Goal: Entertainment & Leisure: Consume media (video, audio)

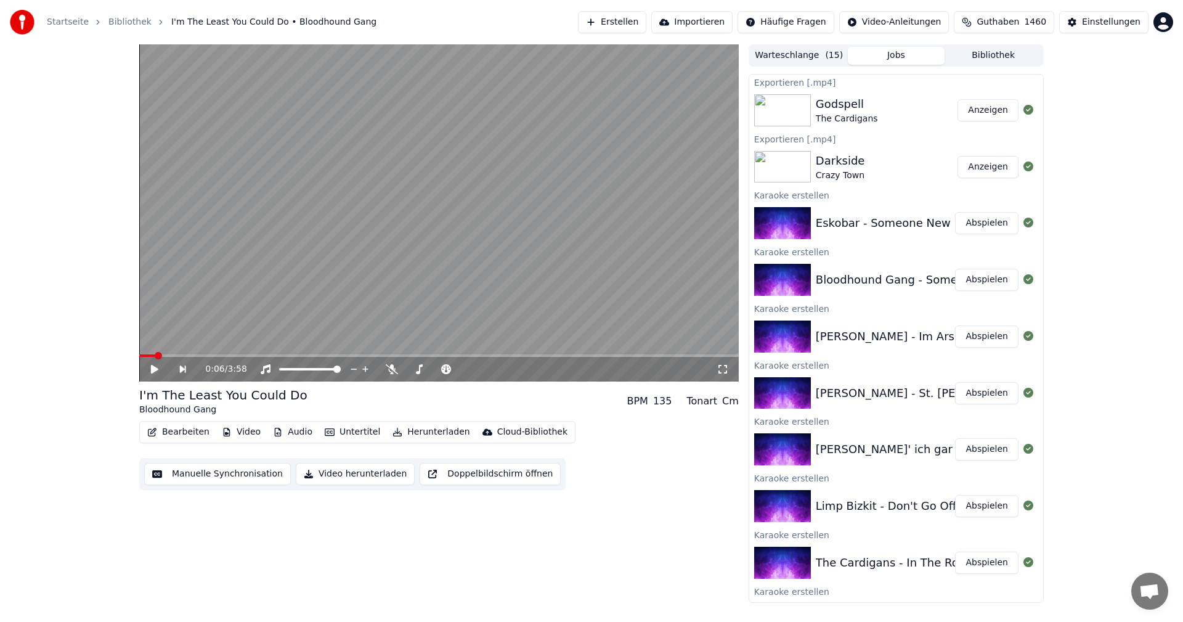
scroll to position [433, 0]
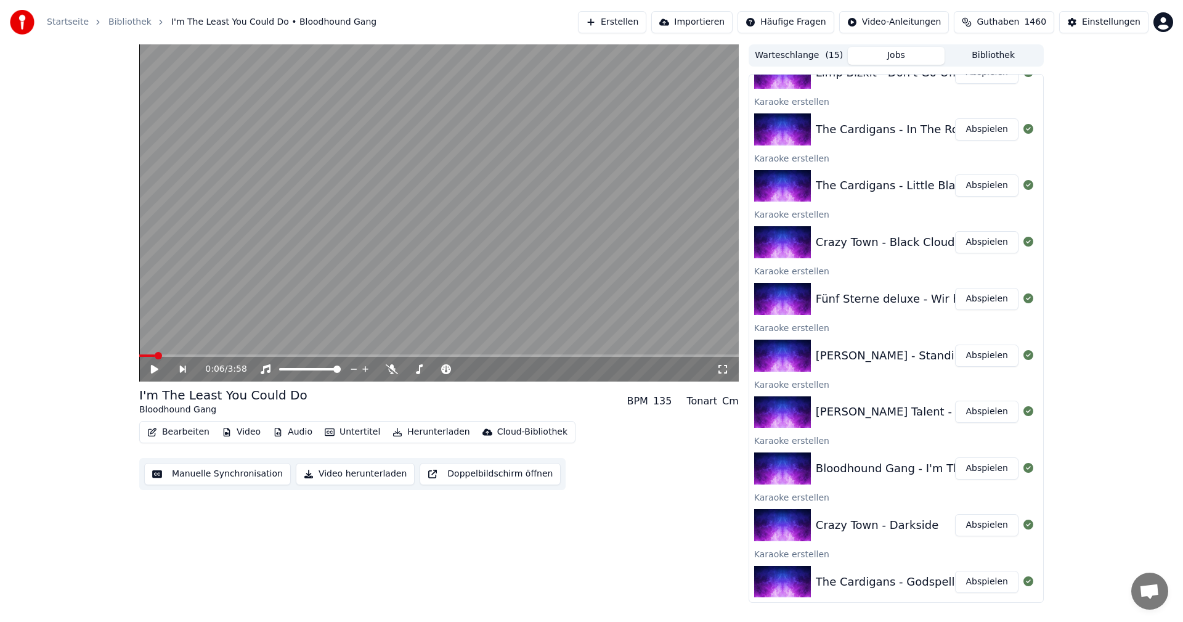
click at [979, 470] on button "Abspielen" at bounding box center [986, 468] width 63 height 22
click at [389, 368] on icon at bounding box center [392, 369] width 12 height 10
click at [391, 370] on icon at bounding box center [392, 369] width 7 height 10
click at [436, 267] on video at bounding box center [439, 212] width 600 height 337
click at [361, 467] on button "Video herunterladen" at bounding box center [355, 474] width 119 height 22
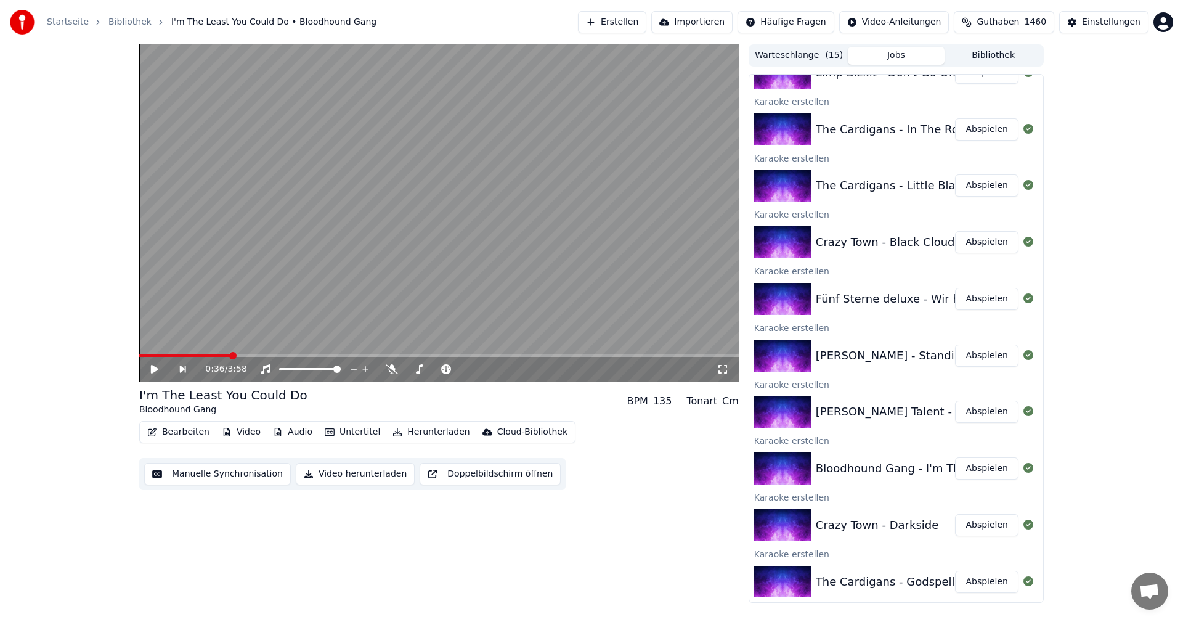
scroll to position [490, 0]
click at [990, 420] on button "Abspielen" at bounding box center [986, 411] width 63 height 22
click at [418, 368] on icon at bounding box center [419, 369] width 12 height 10
click at [394, 366] on icon at bounding box center [392, 369] width 12 height 10
click at [391, 370] on icon at bounding box center [392, 369] width 7 height 10
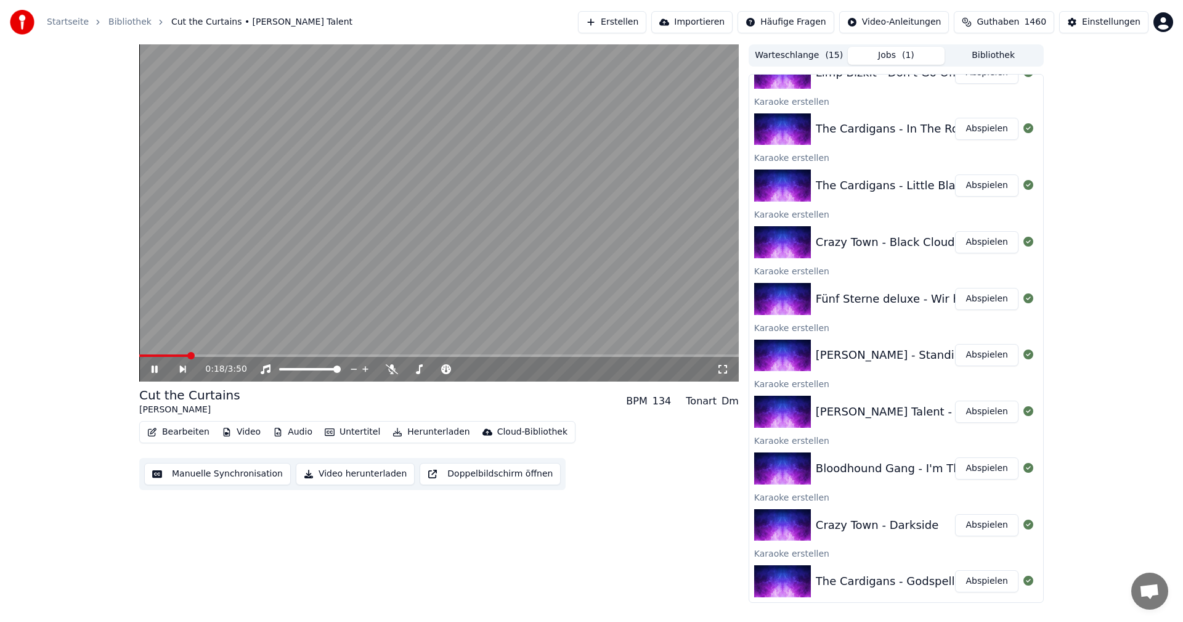
click at [418, 277] on video at bounding box center [439, 212] width 600 height 337
click at [356, 463] on button "Video herunterladen" at bounding box center [355, 474] width 119 height 22
drag, startPoint x: 361, startPoint y: 468, endPoint x: 391, endPoint y: 462, distance: 30.2
click at [362, 468] on button "Video herunterladen" at bounding box center [355, 474] width 119 height 22
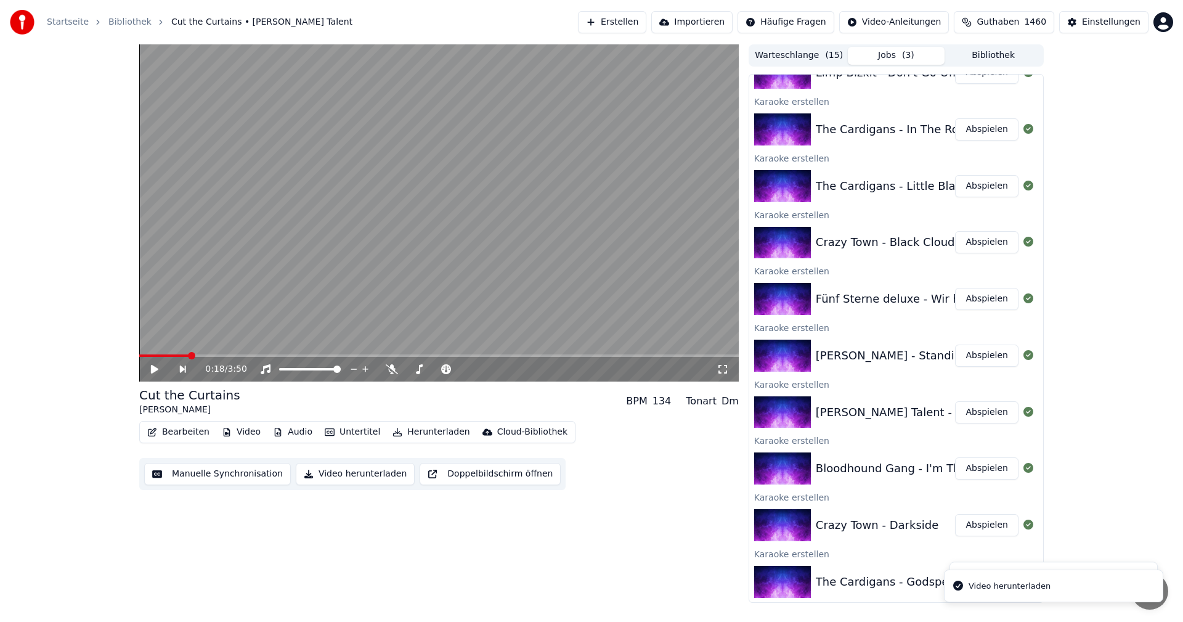
click at [972, 360] on button "Abspielen" at bounding box center [986, 355] width 63 height 22
click at [389, 371] on icon at bounding box center [392, 369] width 12 height 10
click at [457, 254] on video at bounding box center [439, 212] width 600 height 337
click at [393, 368] on icon at bounding box center [392, 369] width 7 height 10
click at [393, 368] on icon at bounding box center [392, 369] width 12 height 10
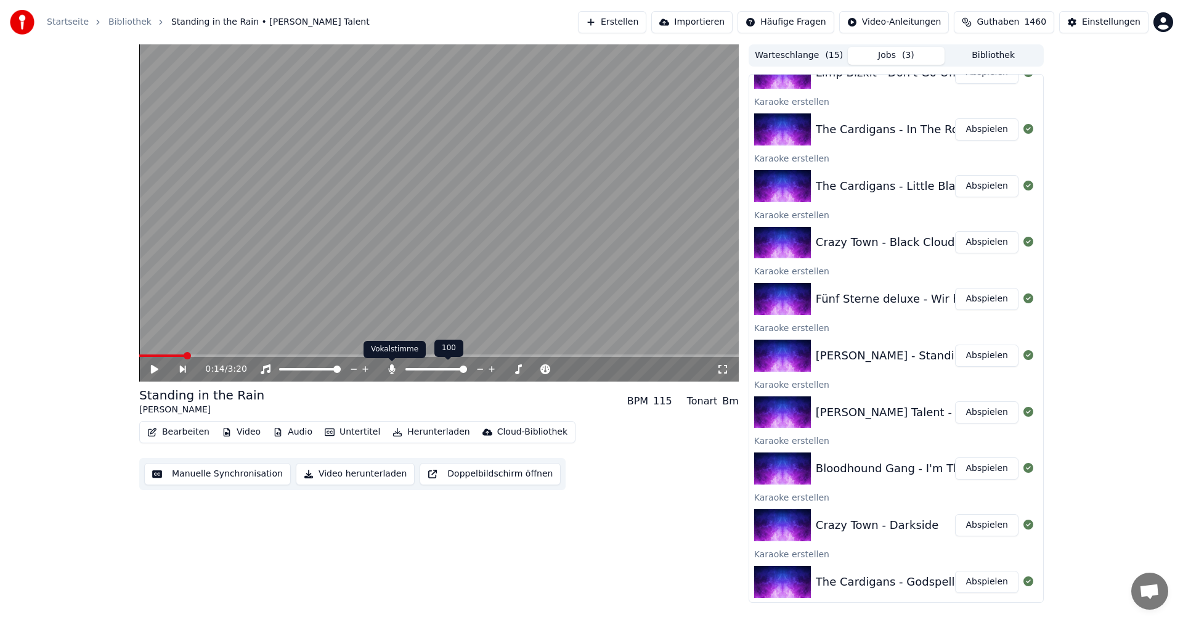
click at [386, 372] on icon at bounding box center [392, 369] width 12 height 10
click at [386, 373] on icon at bounding box center [392, 369] width 12 height 10
click at [388, 372] on icon at bounding box center [392, 369] width 12 height 10
click at [361, 471] on button "Video herunterladen" at bounding box center [355, 474] width 119 height 22
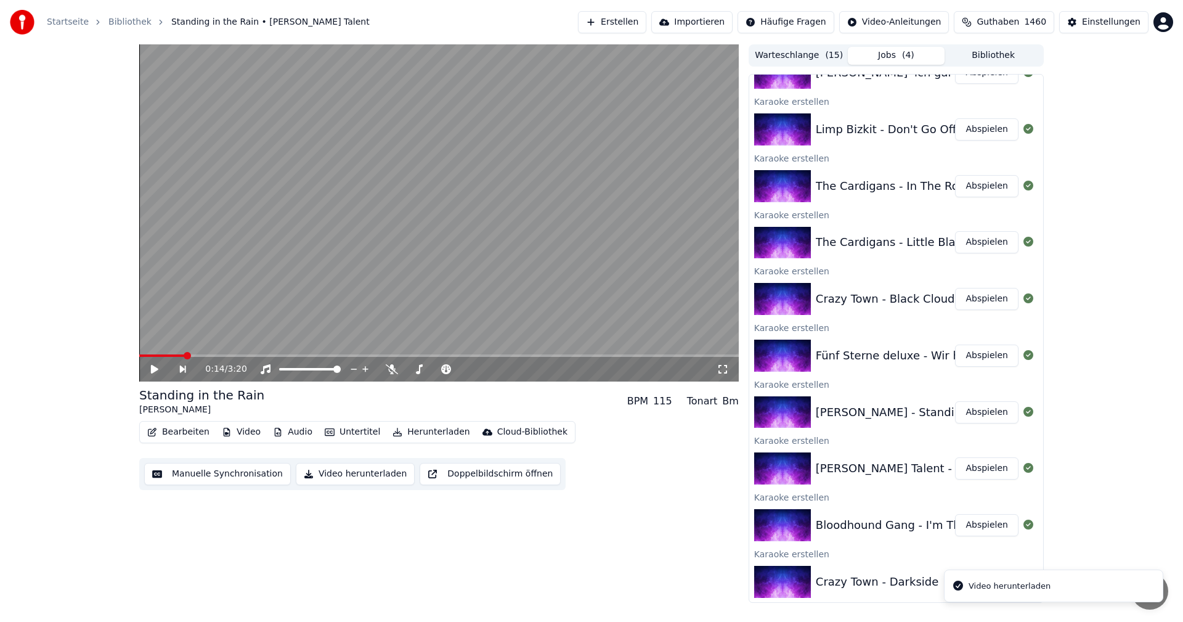
scroll to position [659, 0]
click at [974, 303] on button "Abspielen" at bounding box center [986, 299] width 63 height 22
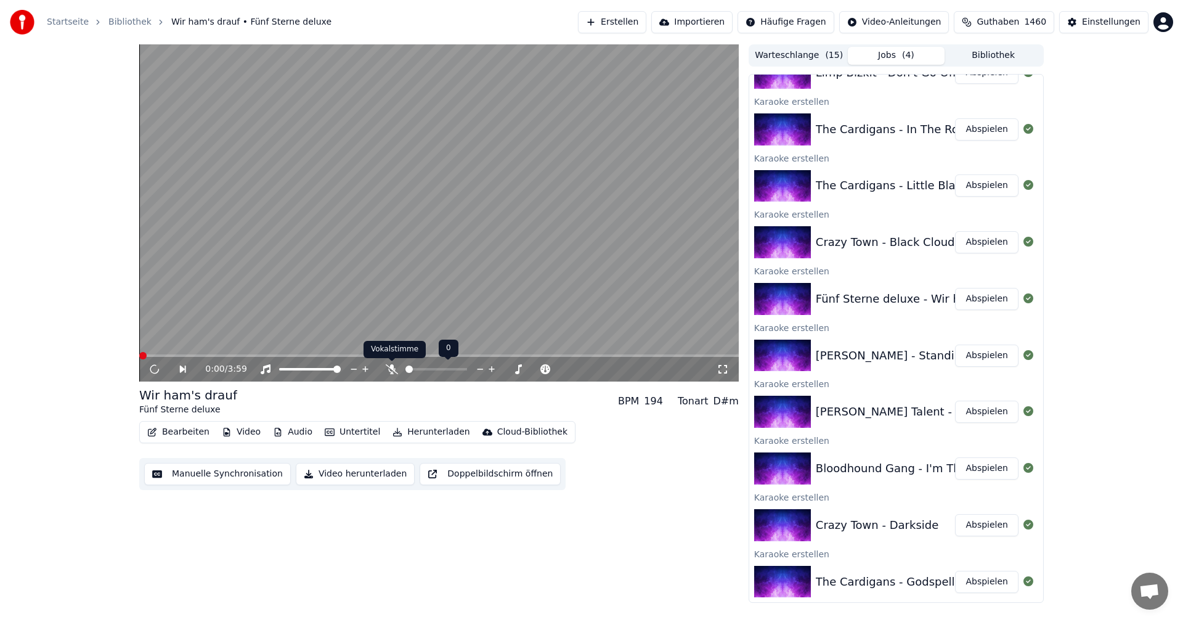
click at [390, 372] on icon at bounding box center [392, 369] width 12 height 10
click at [391, 369] on icon at bounding box center [392, 369] width 7 height 10
click at [396, 286] on video at bounding box center [439, 212] width 600 height 337
click at [354, 478] on button "Video herunterladen" at bounding box center [355, 474] width 119 height 22
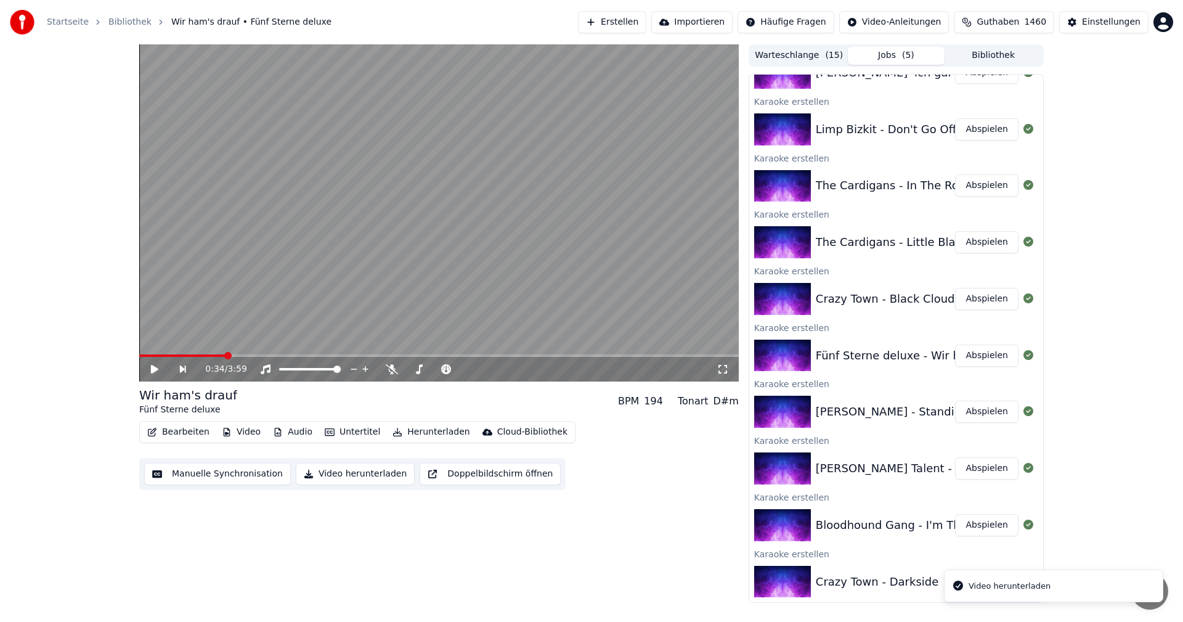
scroll to position [716, 0]
click at [981, 246] on button "Abspielen" at bounding box center [986, 242] width 63 height 22
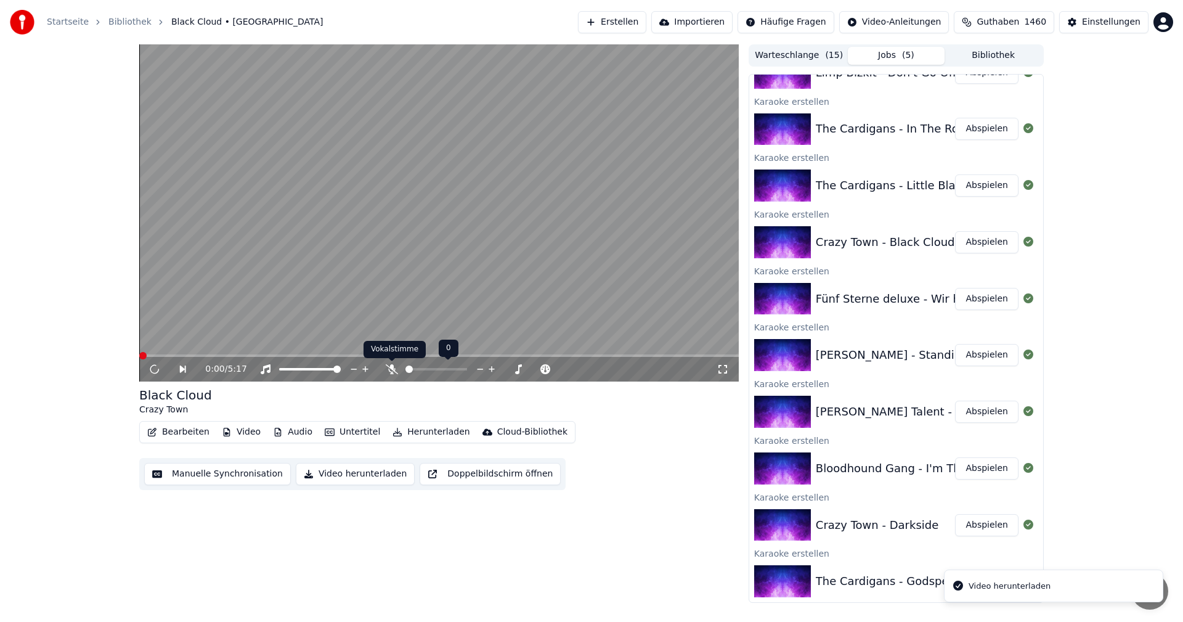
click at [392, 370] on icon at bounding box center [392, 369] width 12 height 10
click at [392, 370] on icon at bounding box center [392, 369] width 7 height 10
click at [440, 272] on video at bounding box center [439, 212] width 600 height 337
click at [363, 474] on button "Video herunterladen" at bounding box center [355, 474] width 119 height 22
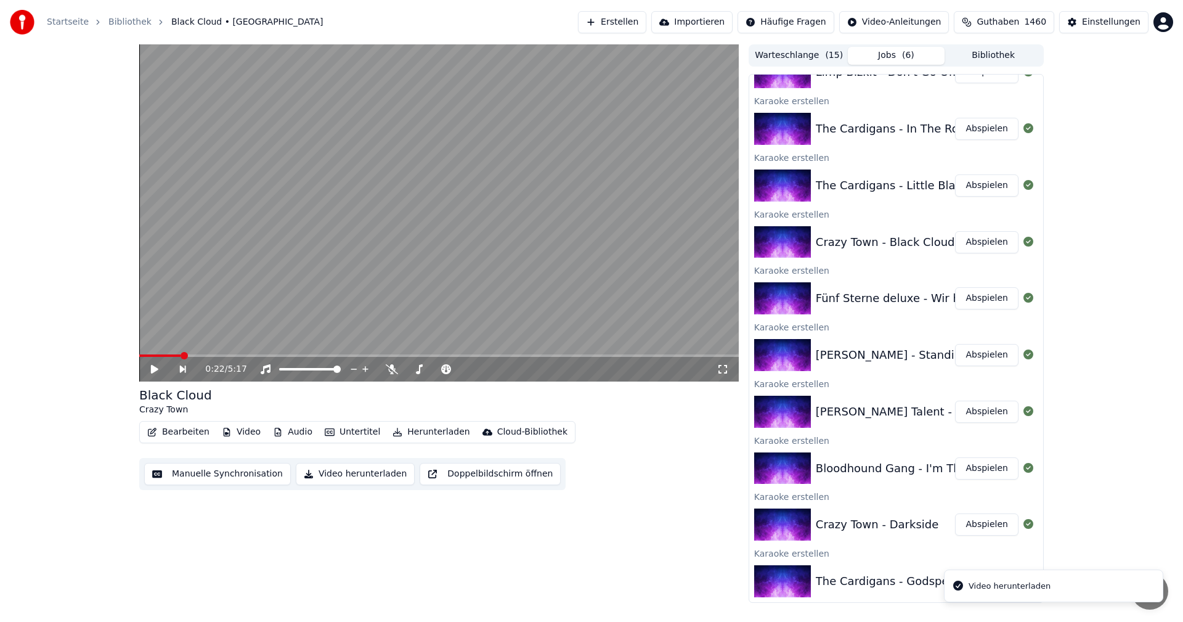
click at [971, 190] on button "Abspielen" at bounding box center [986, 185] width 63 height 22
click at [357, 477] on button "Video herunterladen" at bounding box center [355, 474] width 119 height 22
click at [957, 133] on button "Abspielen" at bounding box center [986, 129] width 63 height 22
click at [386, 336] on video at bounding box center [439, 212] width 600 height 337
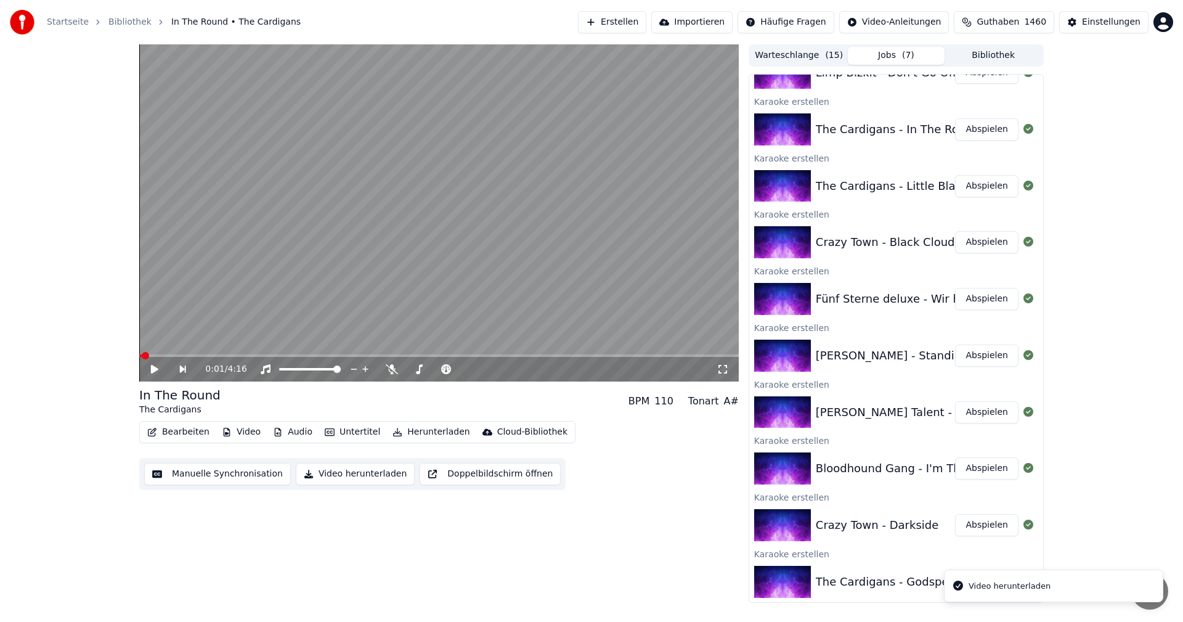
click at [364, 474] on button "Video herunterladen" at bounding box center [355, 474] width 119 height 22
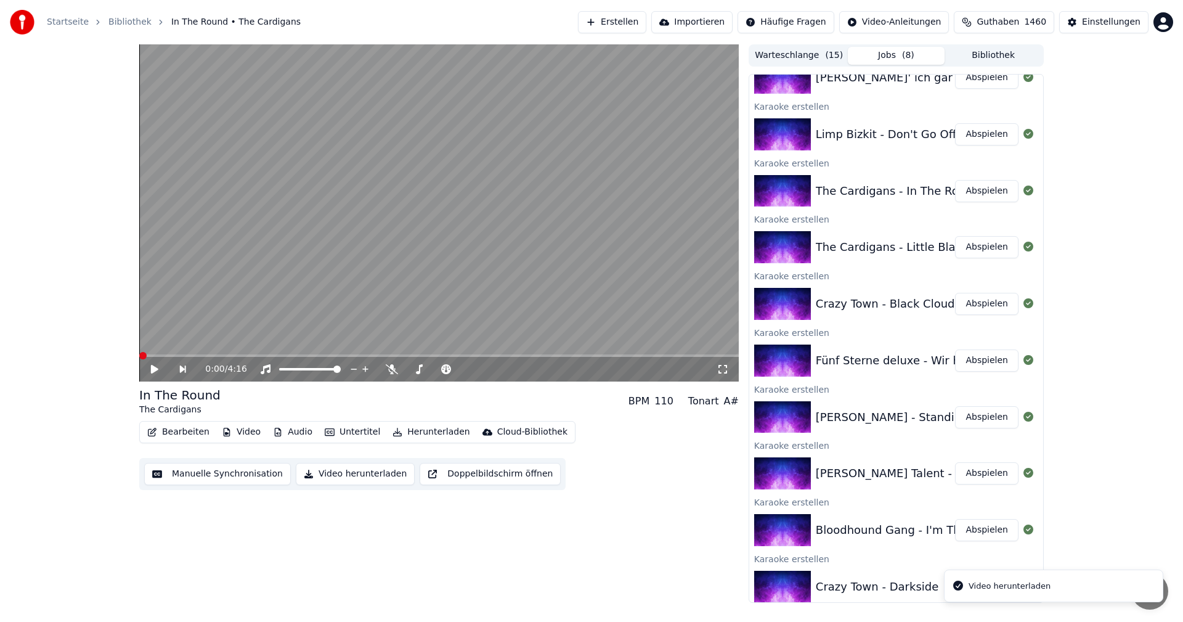
scroll to position [701, 0]
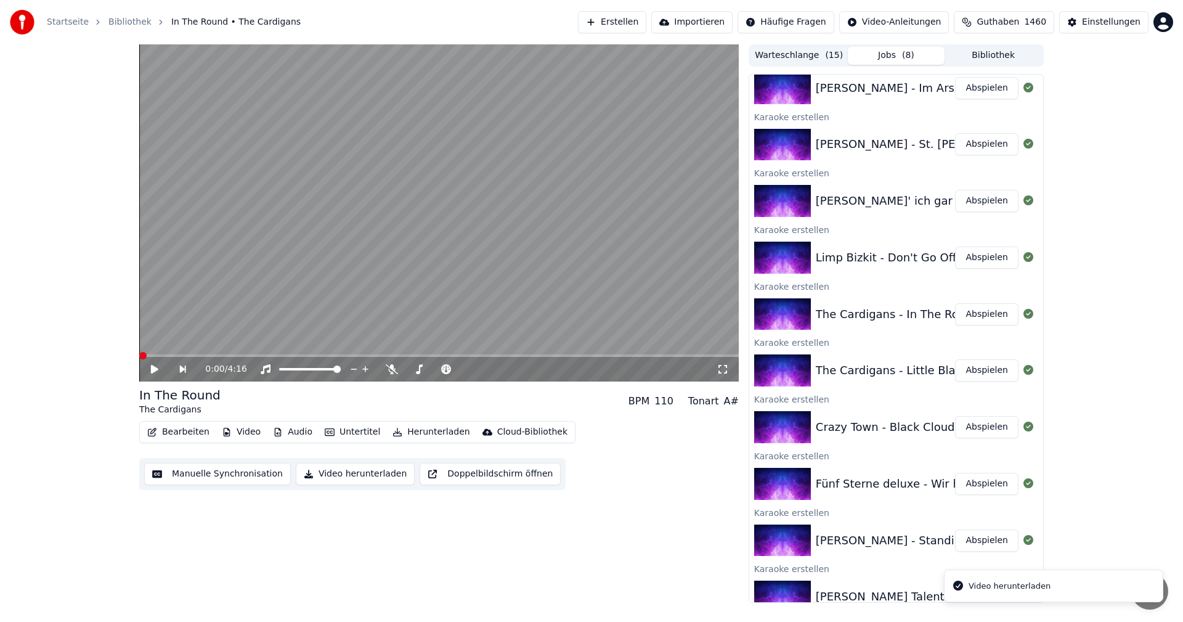
click at [982, 255] on button "Abspielen" at bounding box center [986, 257] width 63 height 22
click at [392, 283] on video at bounding box center [439, 212] width 600 height 337
click at [362, 478] on button "Video herunterladen" at bounding box center [355, 474] width 119 height 22
click at [980, 205] on button "Abspielen" at bounding box center [986, 201] width 63 height 22
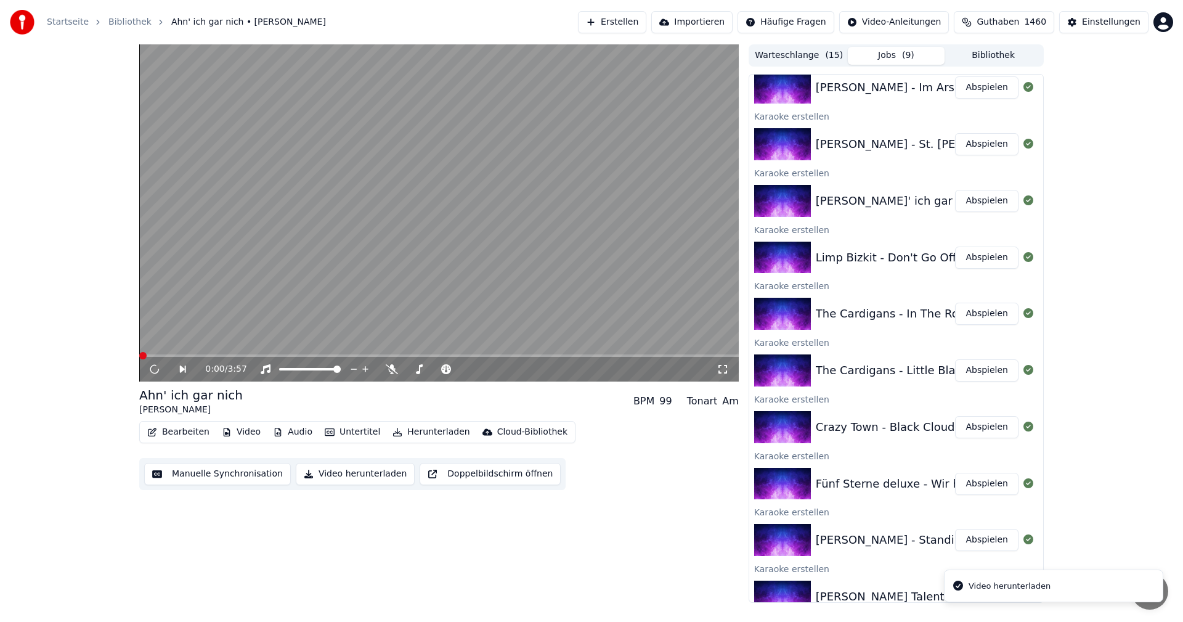
click at [365, 312] on video at bounding box center [439, 212] width 600 height 337
click at [342, 323] on video at bounding box center [439, 212] width 600 height 337
click at [502, 278] on video at bounding box center [439, 212] width 600 height 337
drag, startPoint x: 324, startPoint y: 479, endPoint x: 484, endPoint y: 451, distance: 162.1
click at [324, 478] on button "Video herunterladen" at bounding box center [355, 474] width 119 height 22
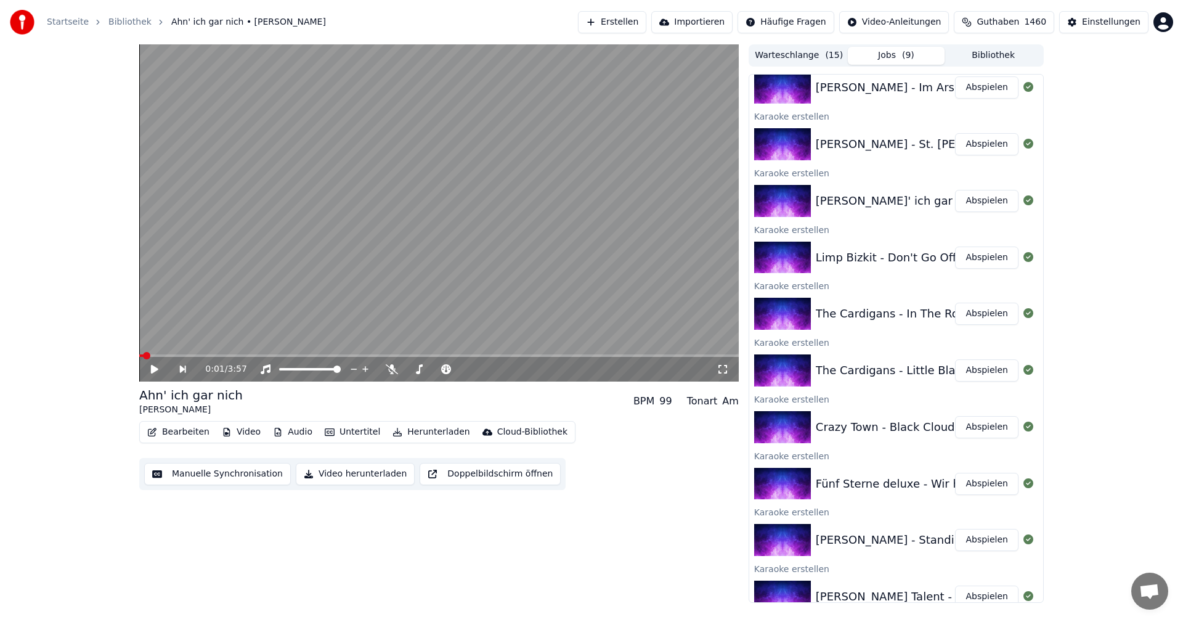
scroll to position [813, 0]
click at [979, 150] on button "Abspielen" at bounding box center [986, 145] width 63 height 22
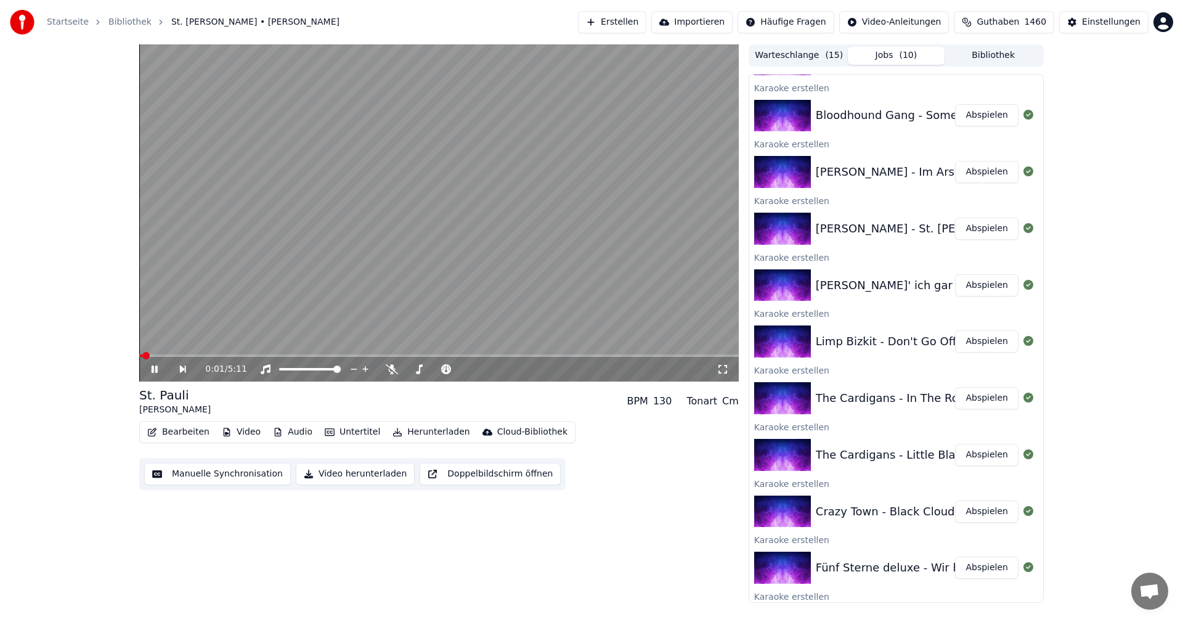
scroll to position [690, 0]
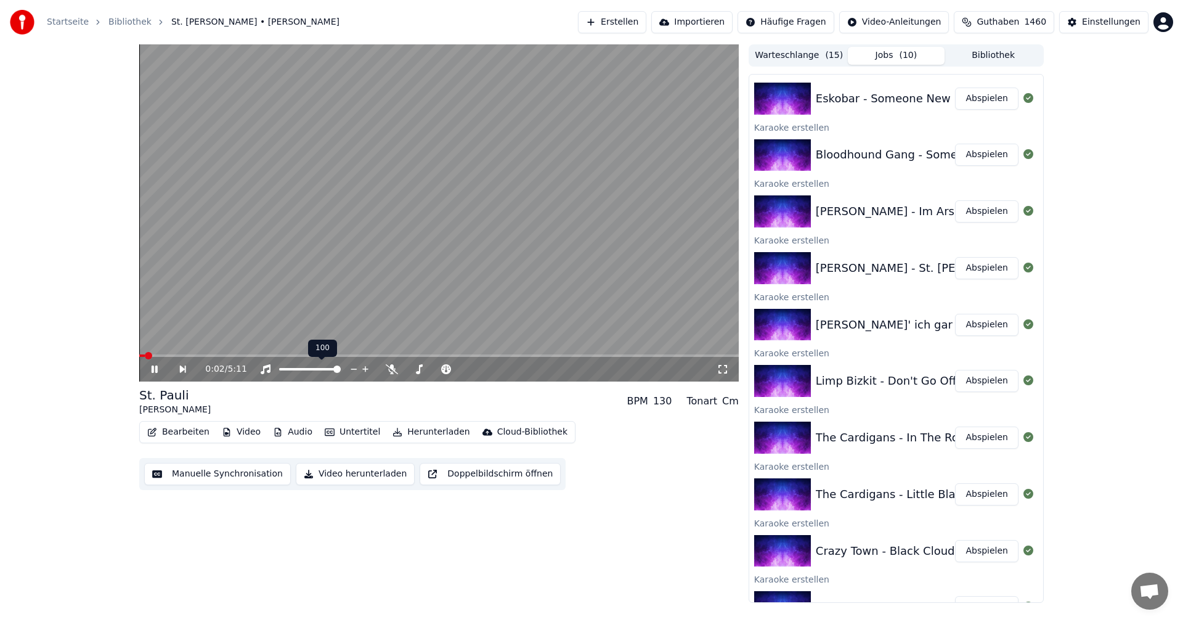
click at [389, 373] on icon at bounding box center [392, 369] width 12 height 10
click at [390, 370] on icon at bounding box center [392, 369] width 12 height 10
click at [400, 296] on video at bounding box center [439, 212] width 600 height 337
click at [970, 212] on button "Abspielen" at bounding box center [986, 211] width 63 height 22
click at [391, 308] on video at bounding box center [439, 212] width 600 height 337
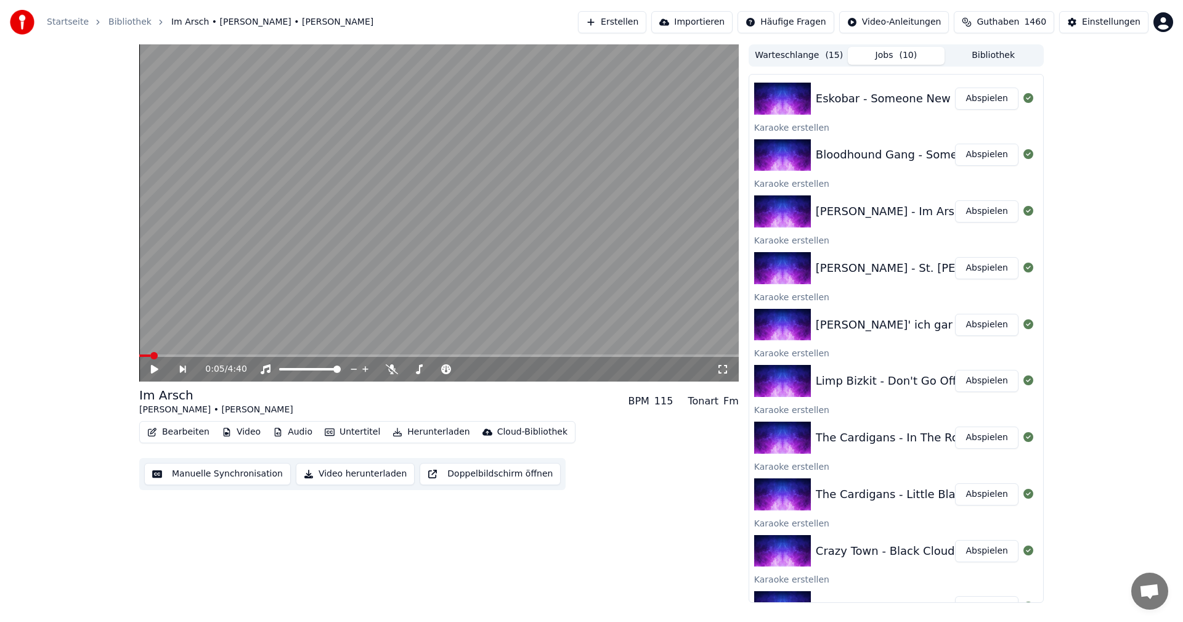
click at [337, 473] on button "Video herunterladen" at bounding box center [355, 474] width 119 height 22
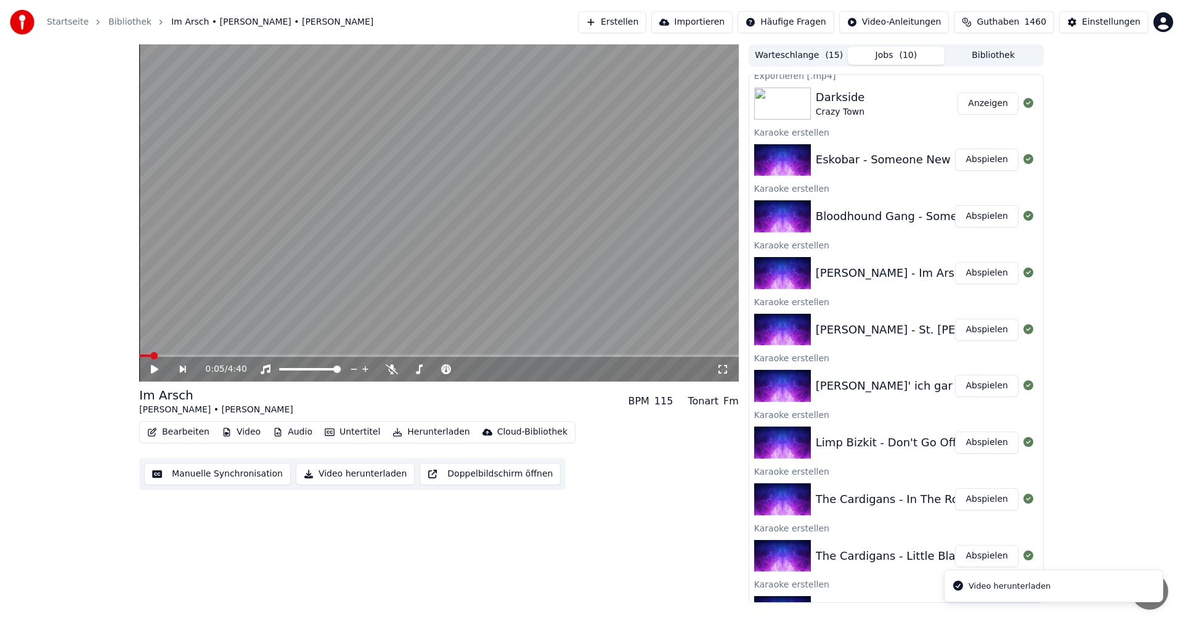
click at [978, 221] on button "Abspielen" at bounding box center [986, 216] width 63 height 22
click at [533, 298] on video at bounding box center [439, 212] width 600 height 337
click at [364, 475] on button "Video herunterladen" at bounding box center [355, 474] width 119 height 22
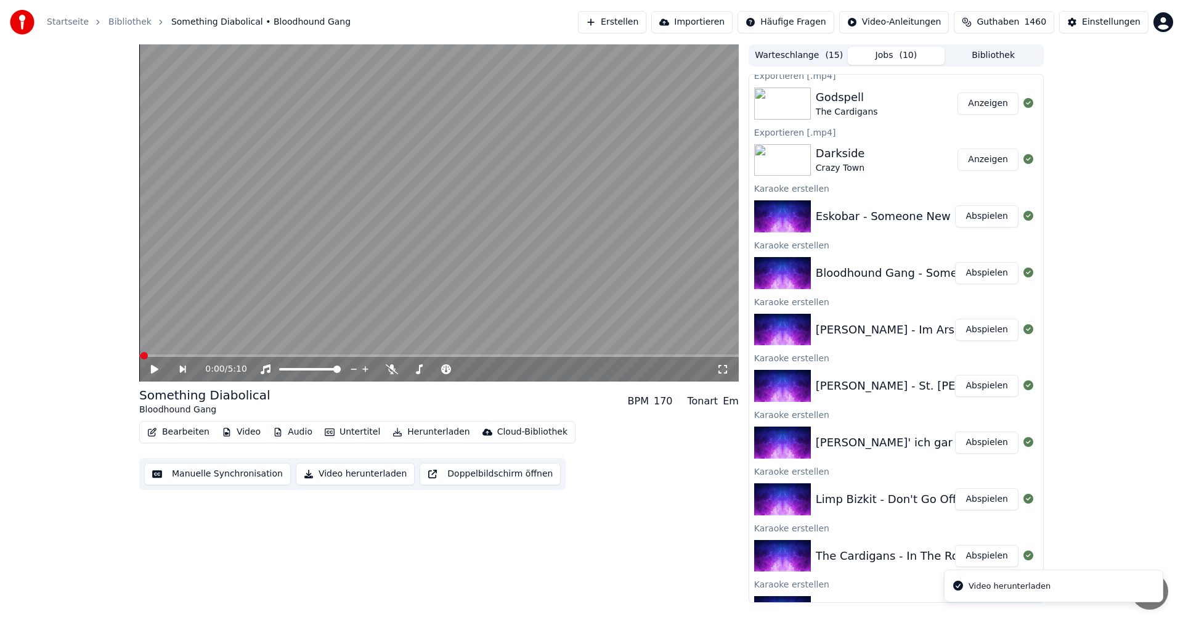
scroll to position [742, 0]
click at [970, 165] on button "Abspielen" at bounding box center [986, 159] width 63 height 22
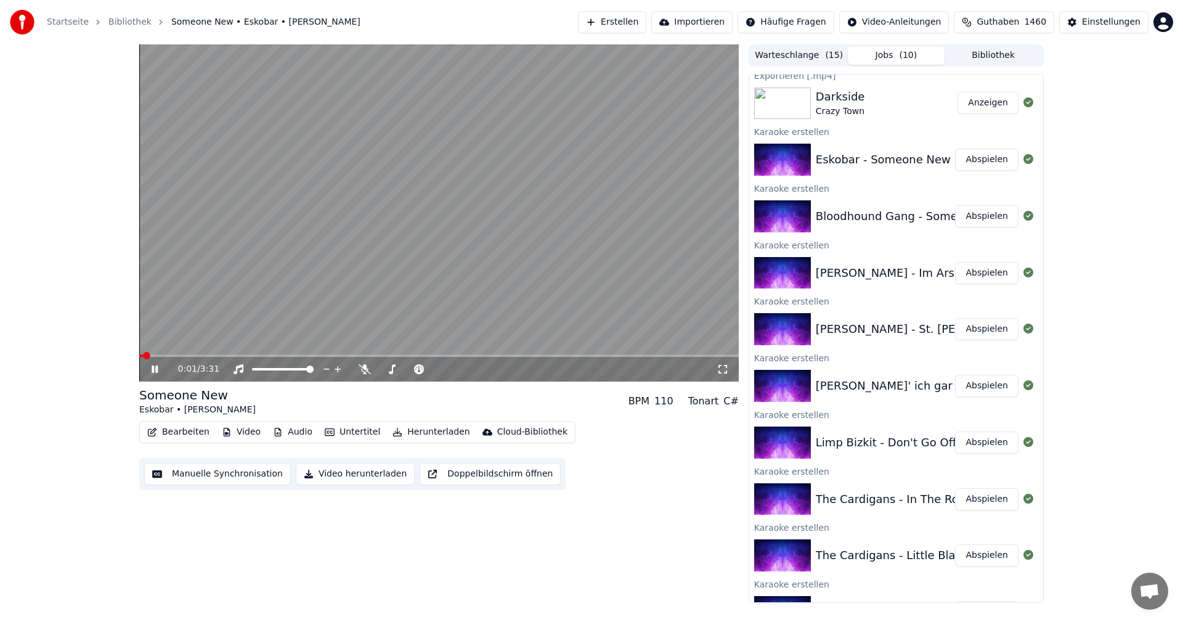
click at [418, 282] on video at bounding box center [439, 212] width 600 height 337
click at [351, 466] on button "Video herunterladen" at bounding box center [355, 474] width 119 height 22
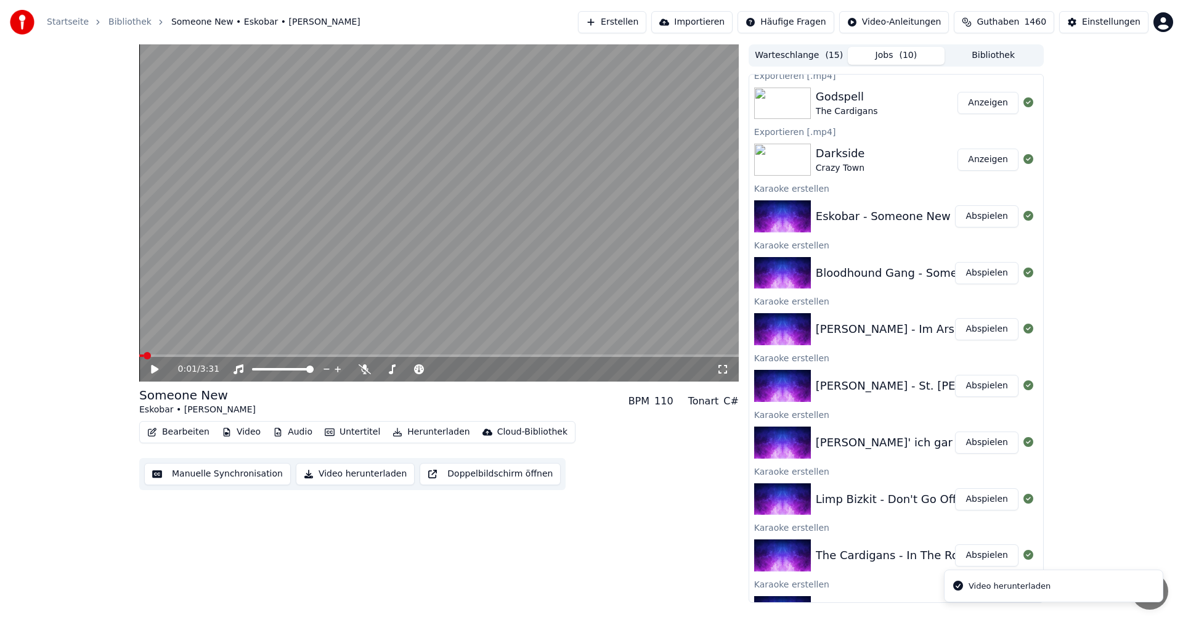
scroll to position [798, 0]
click at [992, 61] on button "Bibliothek" at bounding box center [993, 56] width 97 height 18
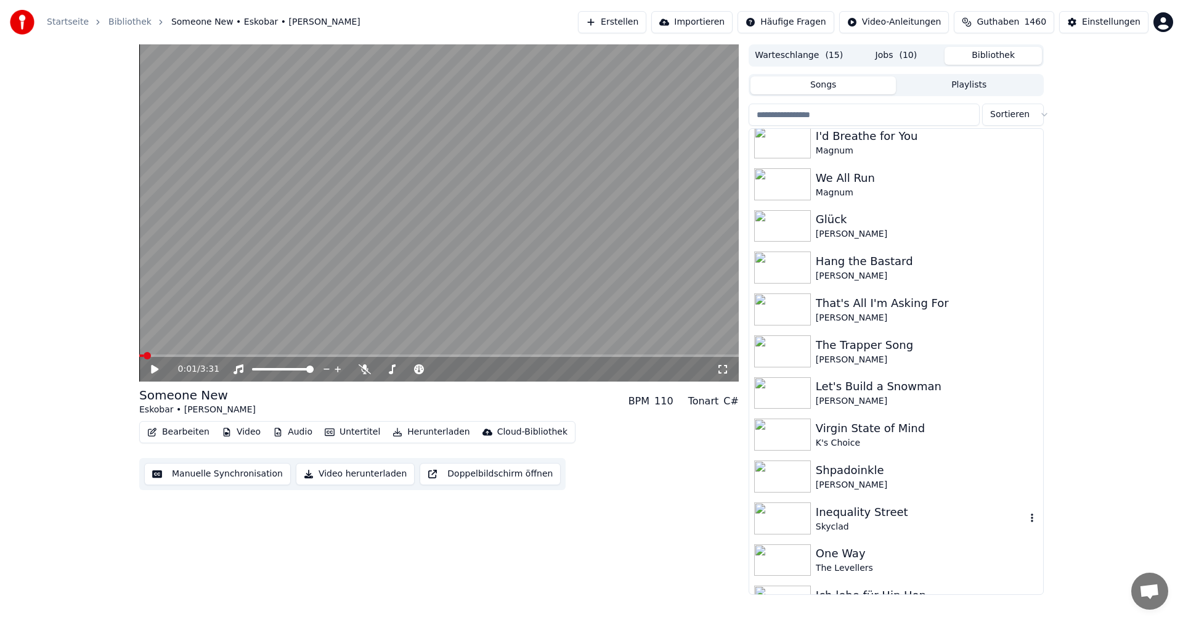
scroll to position [739, 0]
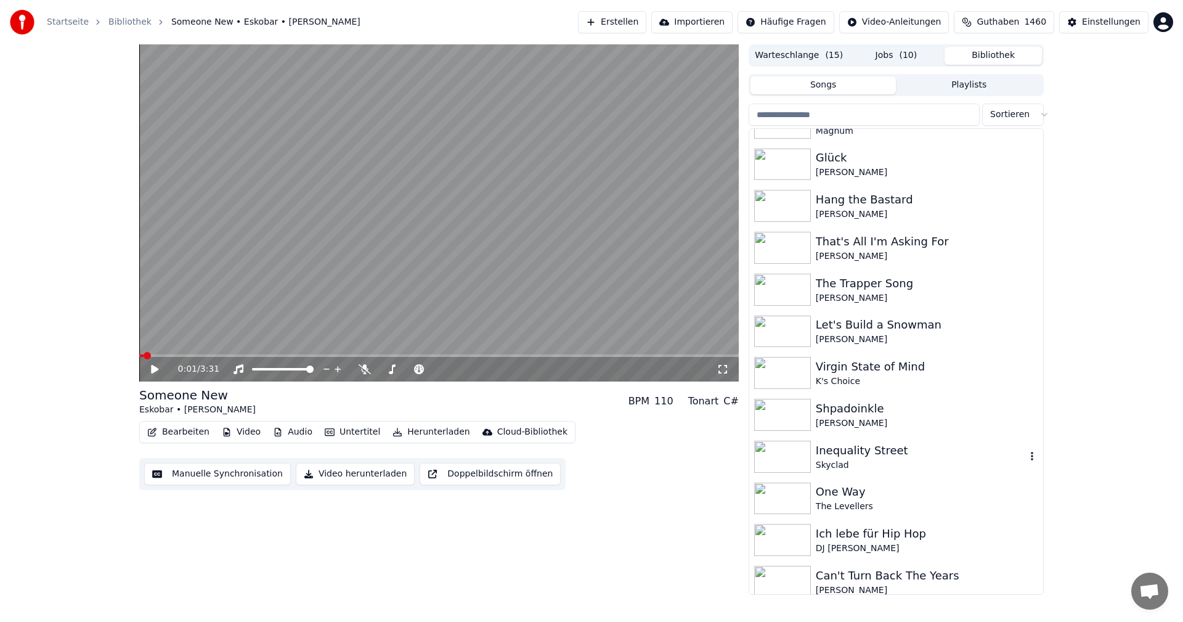
click at [869, 467] on div "Skyclad" at bounding box center [921, 465] width 210 height 12
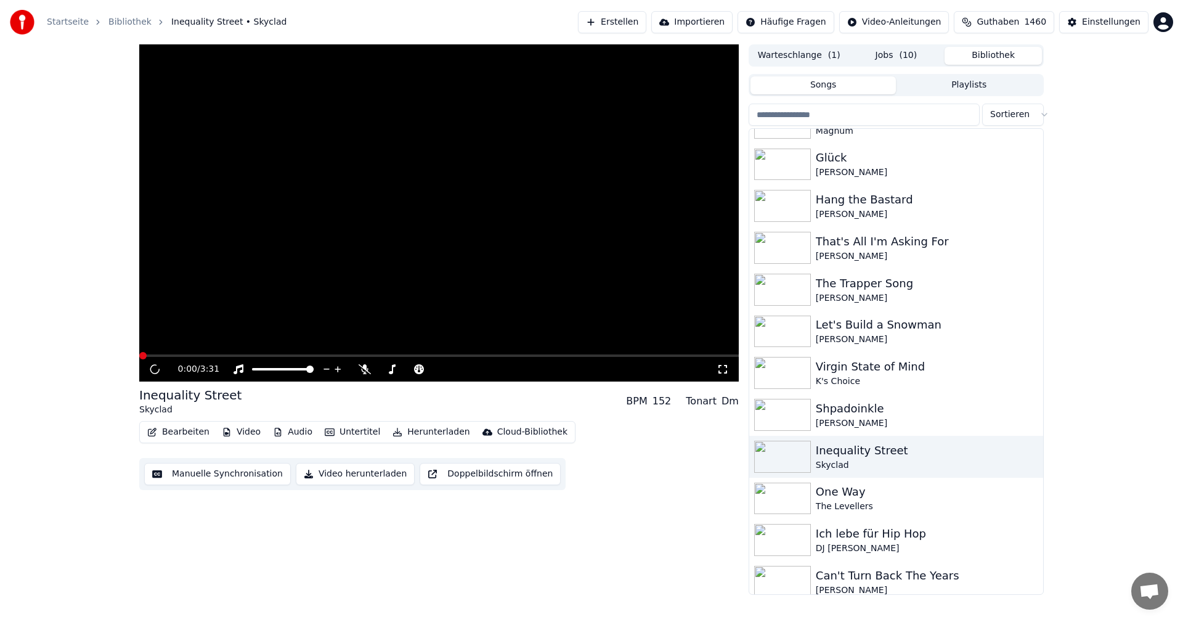
click at [425, 261] on video at bounding box center [439, 212] width 600 height 337
click at [157, 368] on icon at bounding box center [155, 368] width 6 height 7
